Goal: Task Accomplishment & Management: Manage account settings

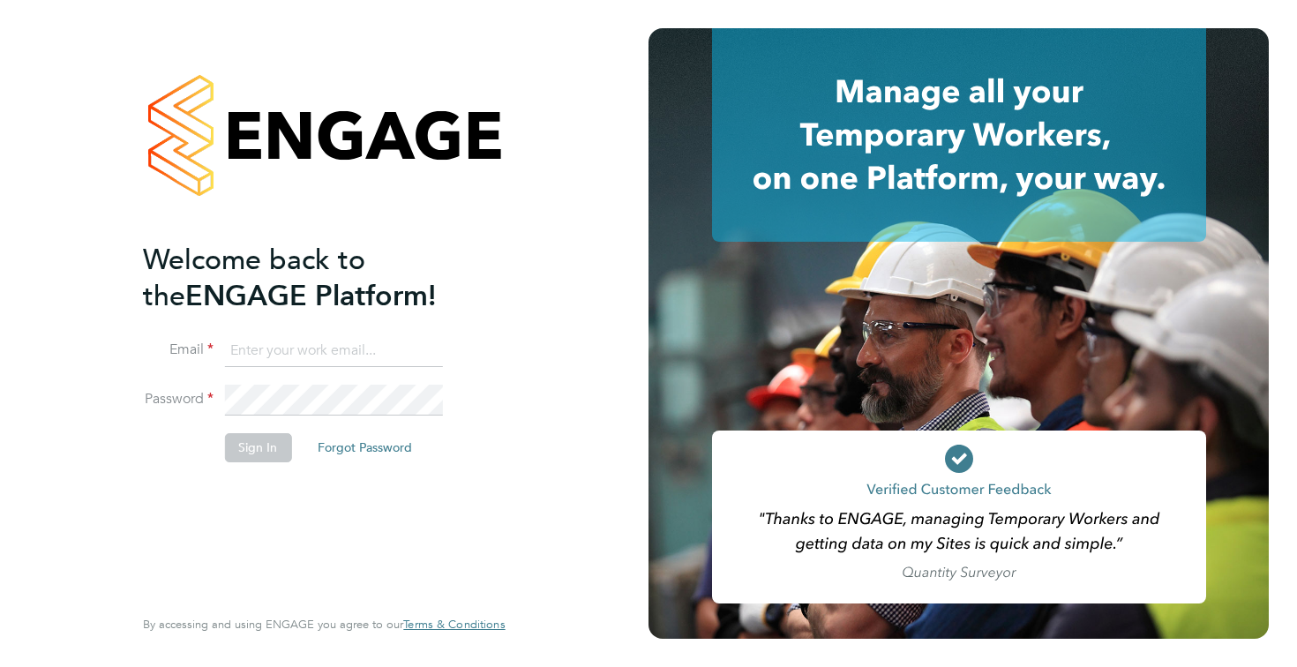
click at [358, 358] on input at bounding box center [333, 351] width 218 height 32
type input "[EMAIL_ADDRESS][DOMAIN_NAME]"
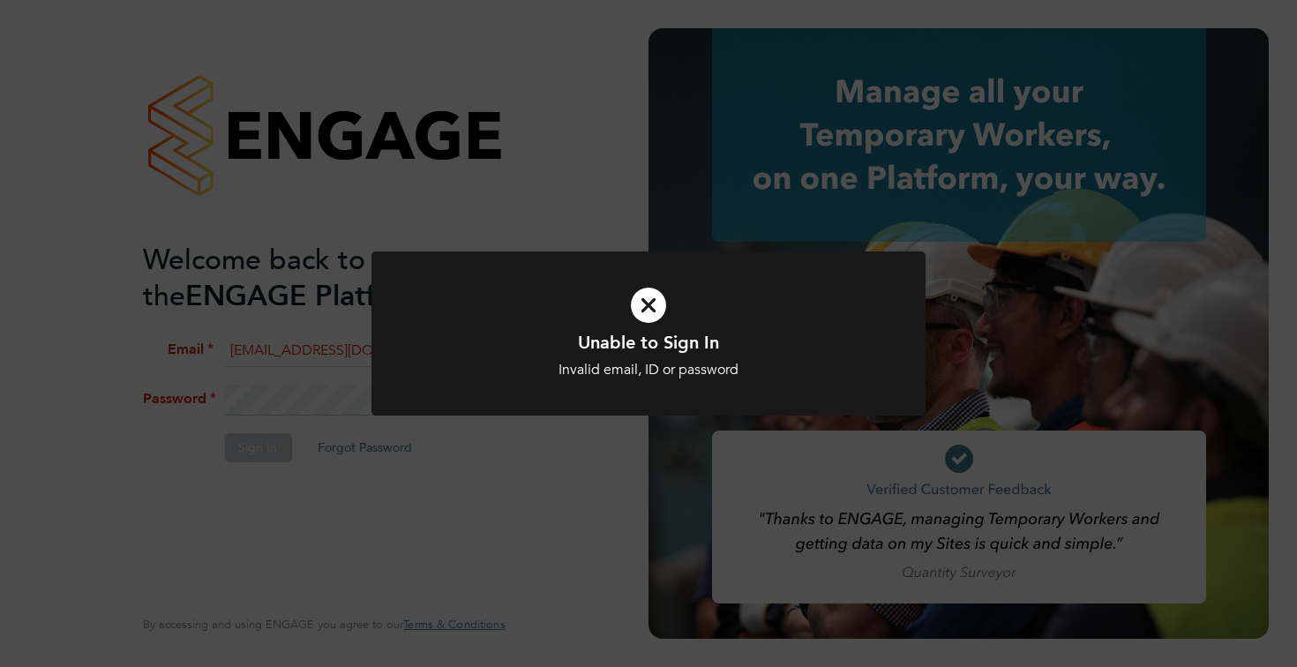
click at [613, 373] on div "Invalid email, ID or password" at bounding box center [648, 370] width 459 height 19
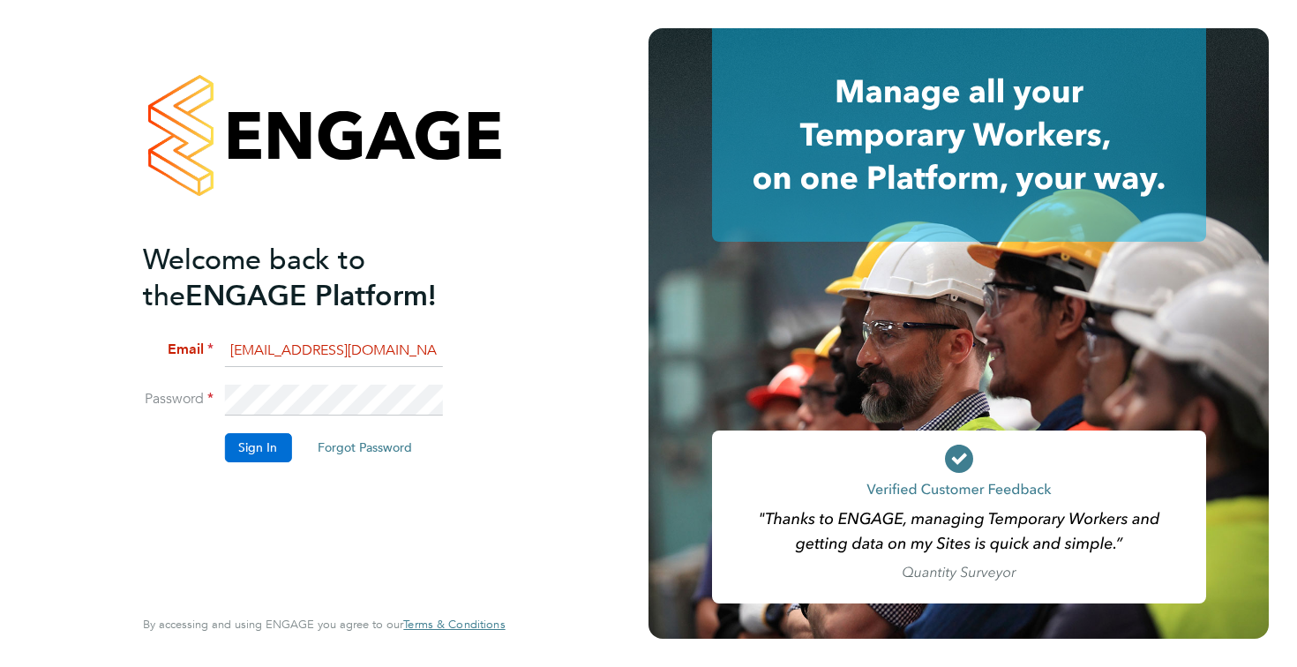
click at [279, 456] on button "Sign In" at bounding box center [257, 447] width 67 height 28
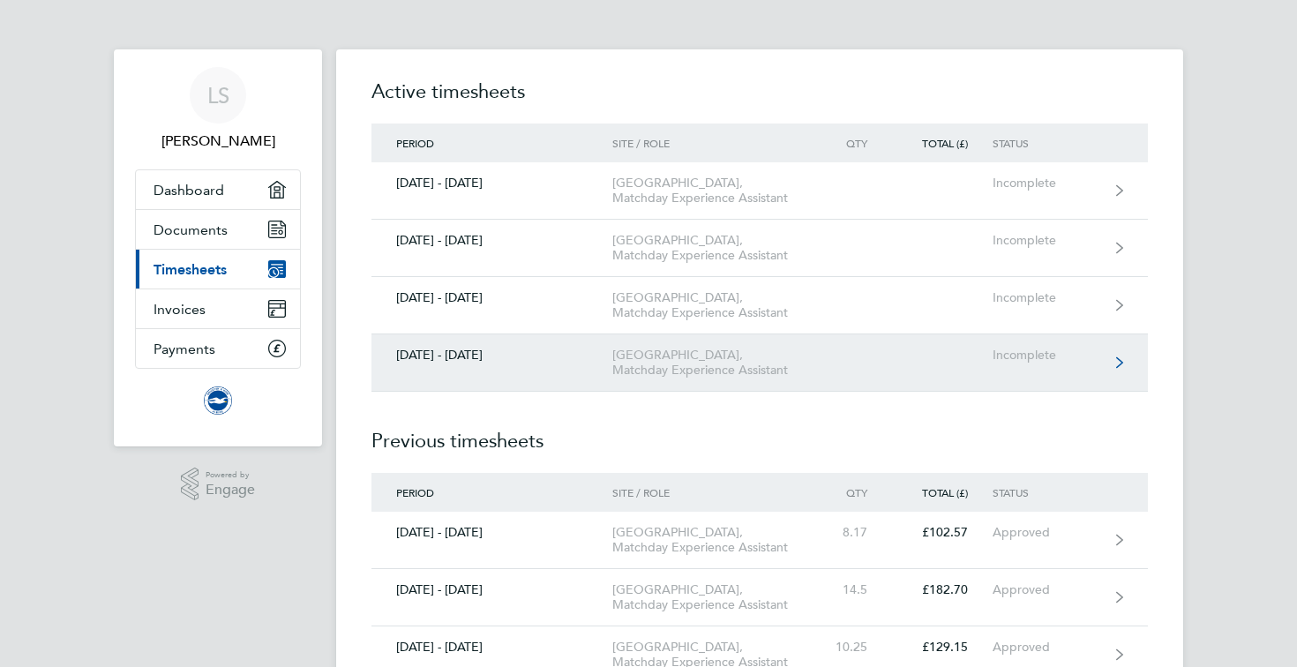
click at [1078, 392] on link "01 - 30 Sept 2025 American Express Community Stadium, Matchday Experience Assis…" at bounding box center [760, 362] width 777 height 57
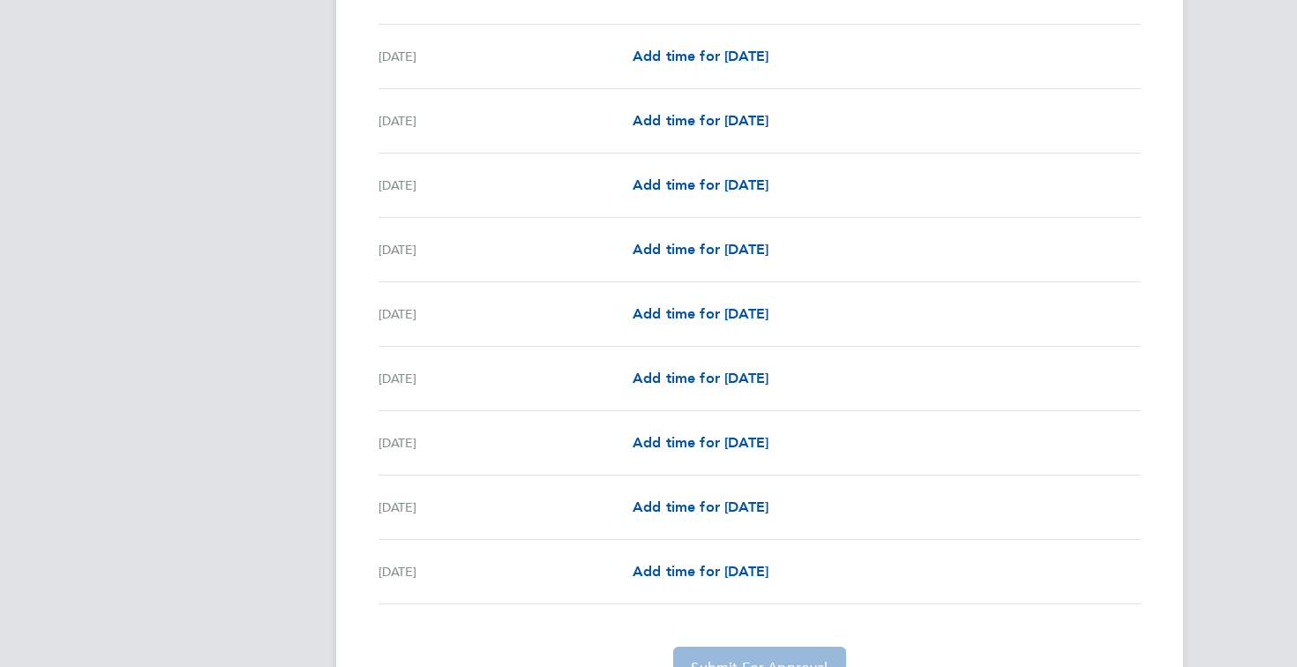
scroll to position [1730, 0]
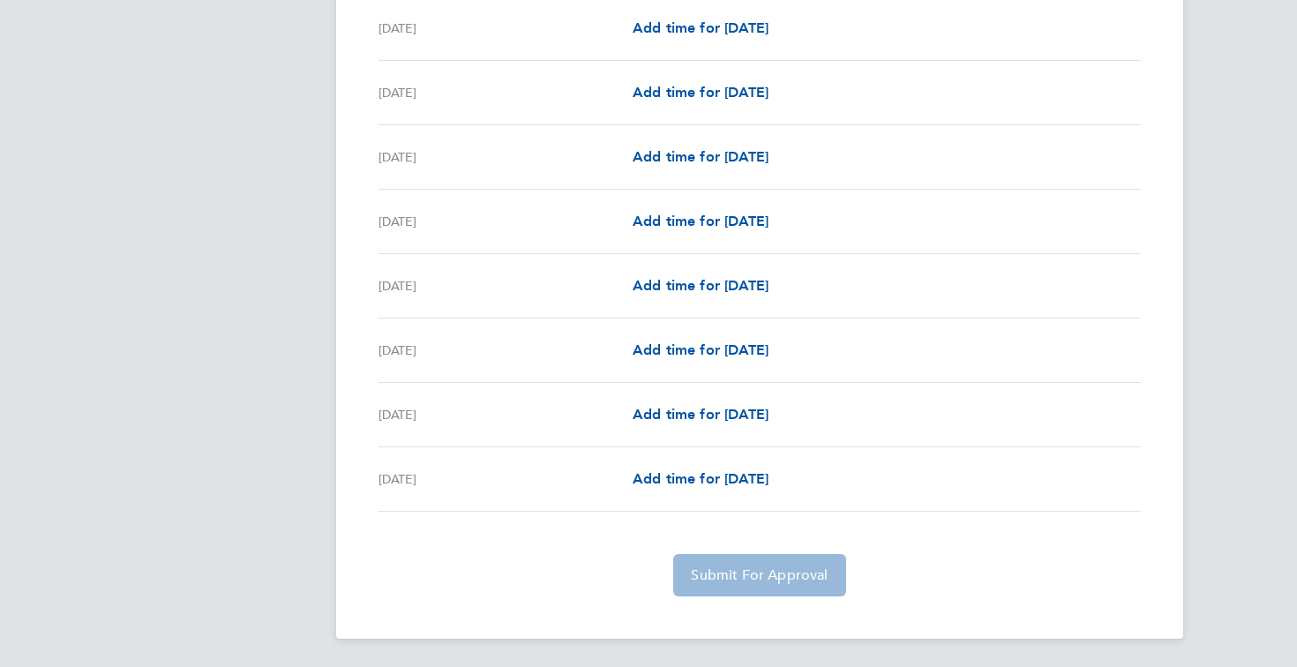
click at [774, 565] on app-form-button "Submit For Approval" at bounding box center [759, 575] width 186 height 42
